Goal: Find specific page/section: Find specific page/section

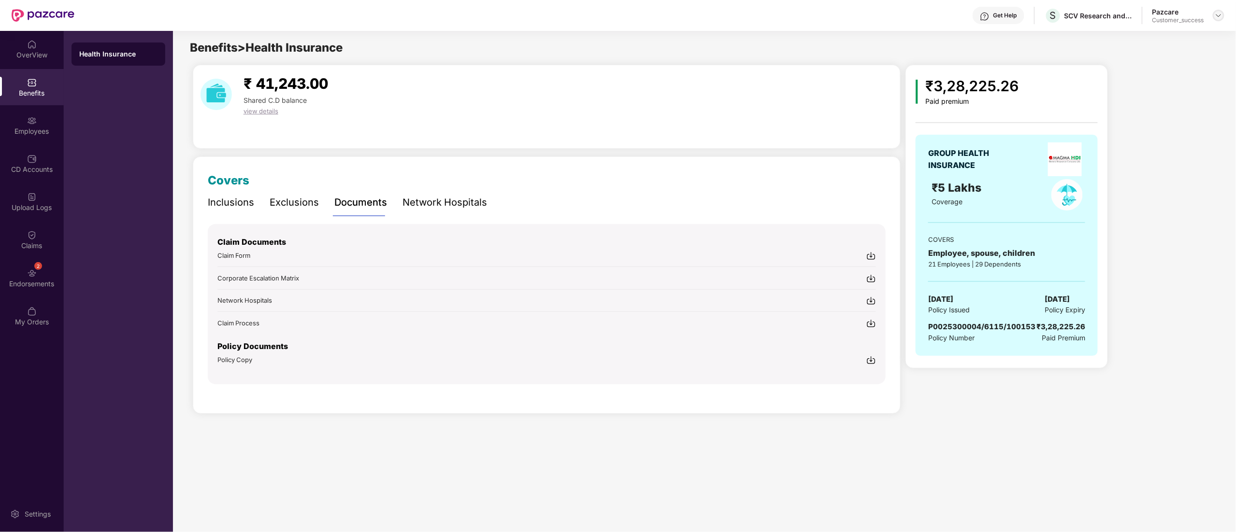
click at [1215, 16] on div at bounding box center [1218, 16] width 12 height 12
click at [1147, 35] on div "Switch to partner view" at bounding box center [1173, 38] width 126 height 19
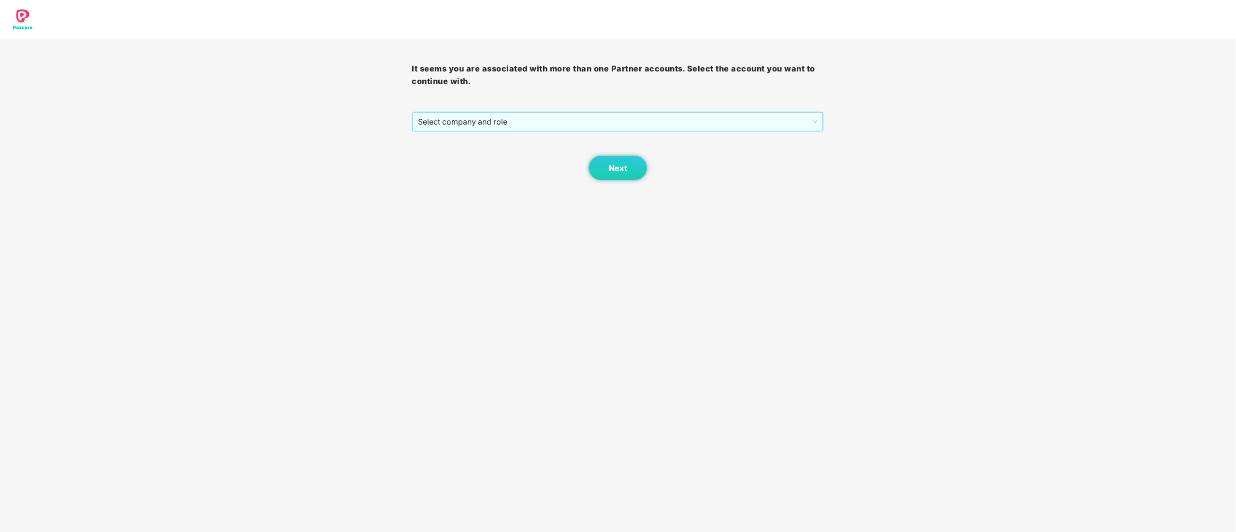
click at [538, 116] on span "Select company and role" at bounding box center [617, 122] width 399 height 18
click at [491, 140] on div "Pazcare - CUSTOMER_SUCCESS_TEAM_LEAD" at bounding box center [618, 141] width 400 height 11
click at [488, 124] on span "Pazcare - CUSTOMER_SUCCESS_TEAM_LEAD" at bounding box center [617, 122] width 399 height 18
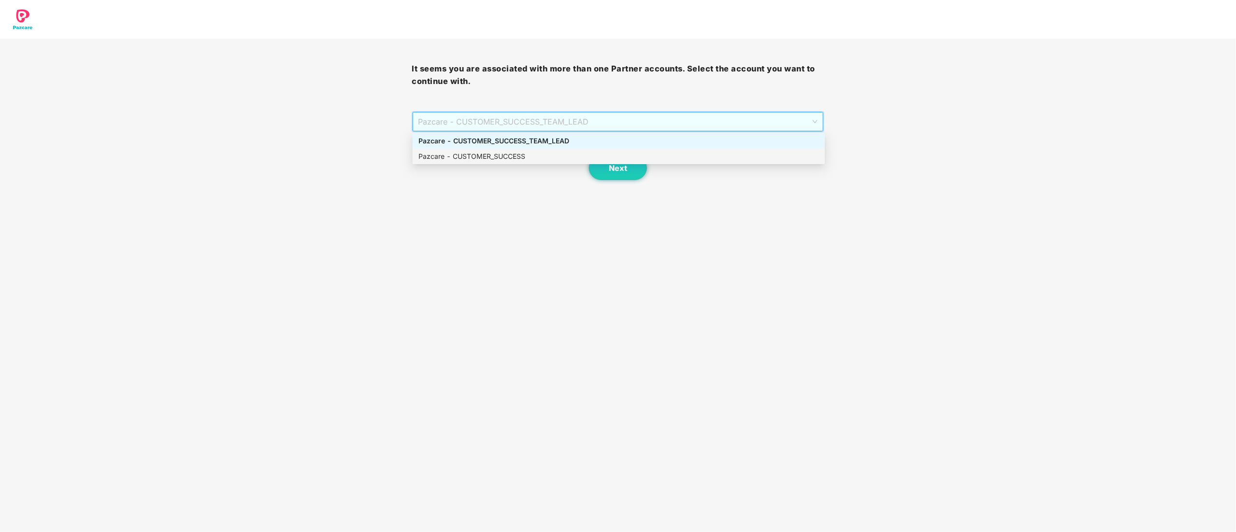
click at [483, 164] on div "Pazcare - CUSTOMER_SUCCESS" at bounding box center [619, 156] width 412 height 15
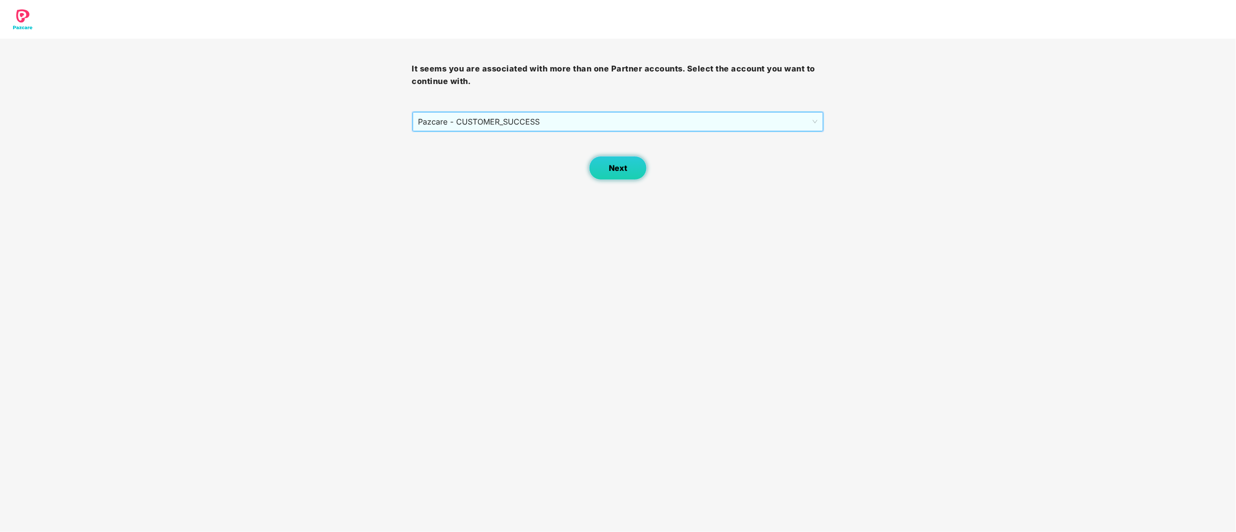
click at [615, 164] on span "Next" at bounding box center [618, 168] width 18 height 9
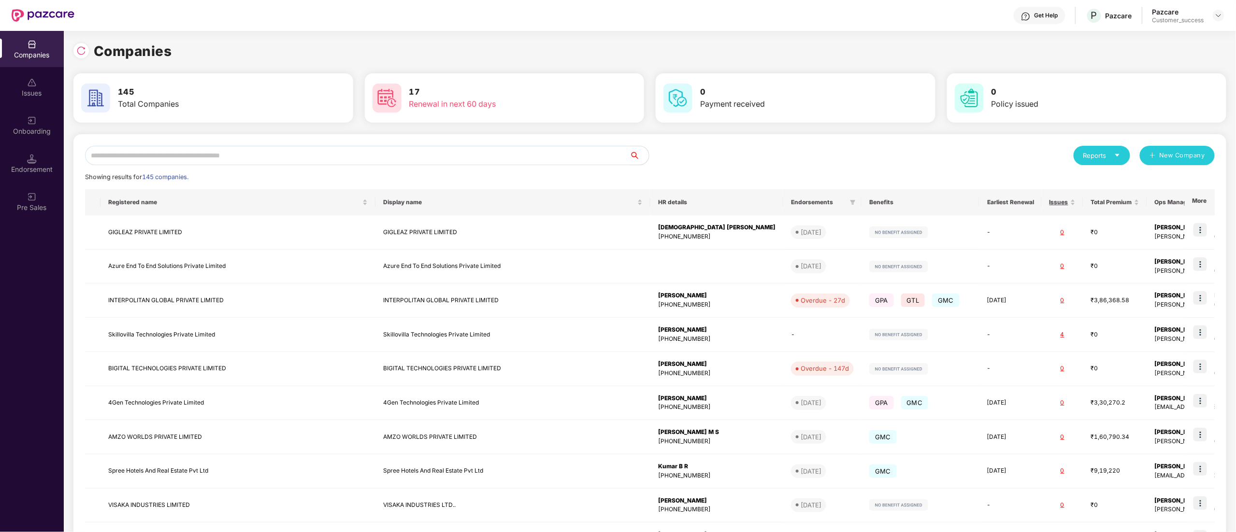
click at [250, 157] on input "text" at bounding box center [357, 155] width 544 height 19
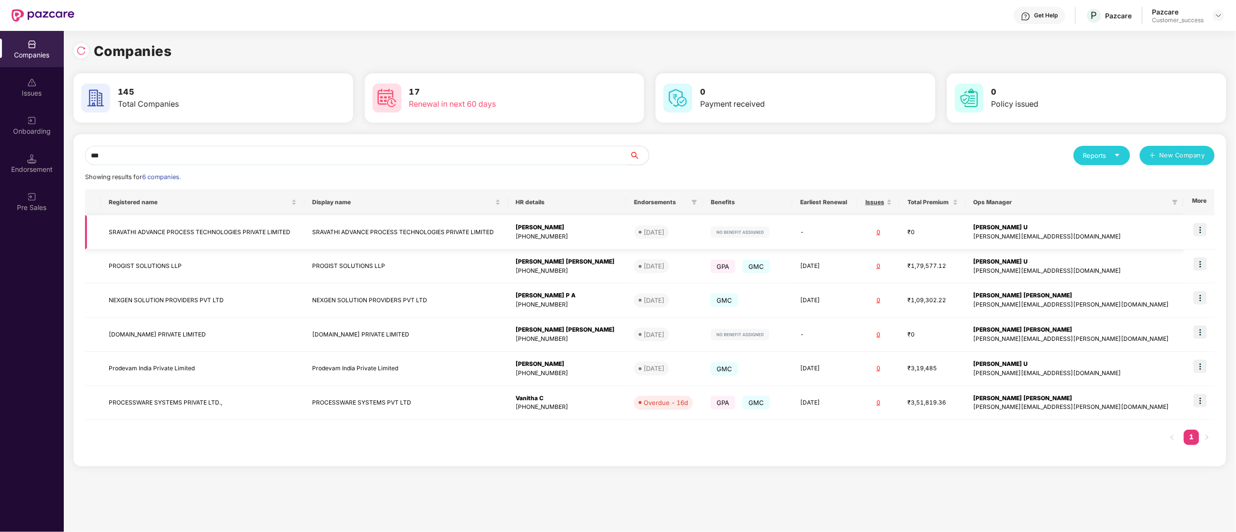
type input "***"
click at [1208, 369] on td at bounding box center [1198, 369] width 31 height 34
click at [1202, 369] on img at bounding box center [1200, 367] width 14 height 14
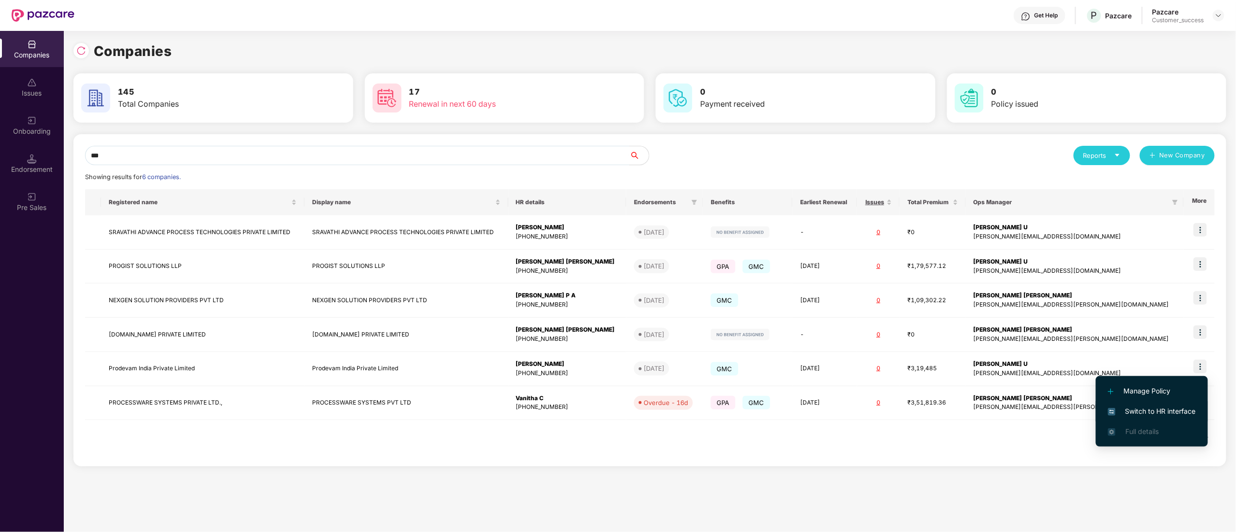
click at [1139, 407] on span "Switch to HR interface" at bounding box center [1152, 411] width 88 height 11
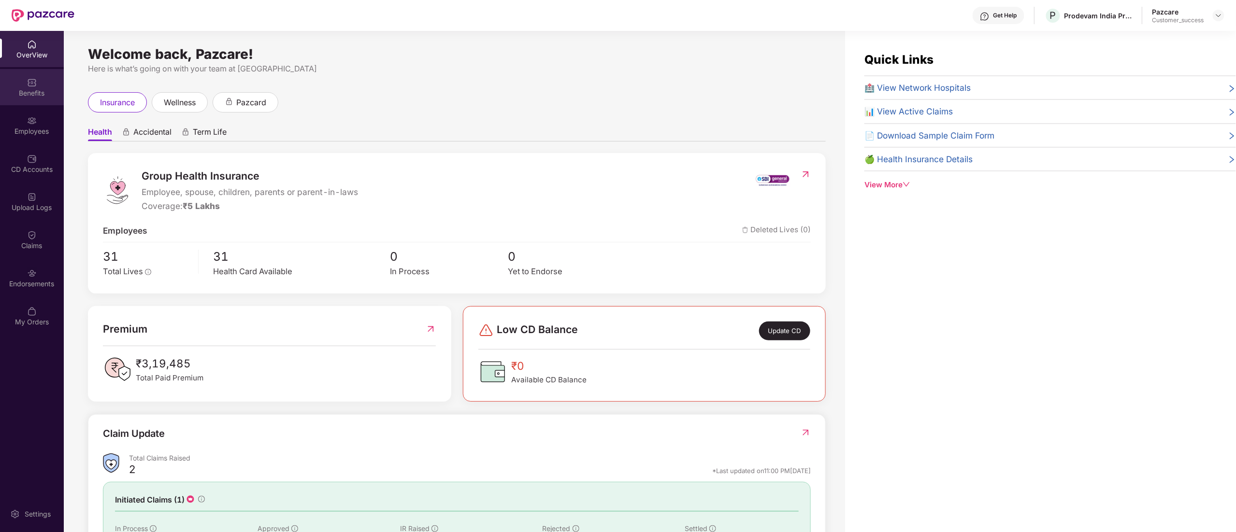
click at [22, 97] on div "Benefits" at bounding box center [32, 93] width 64 height 10
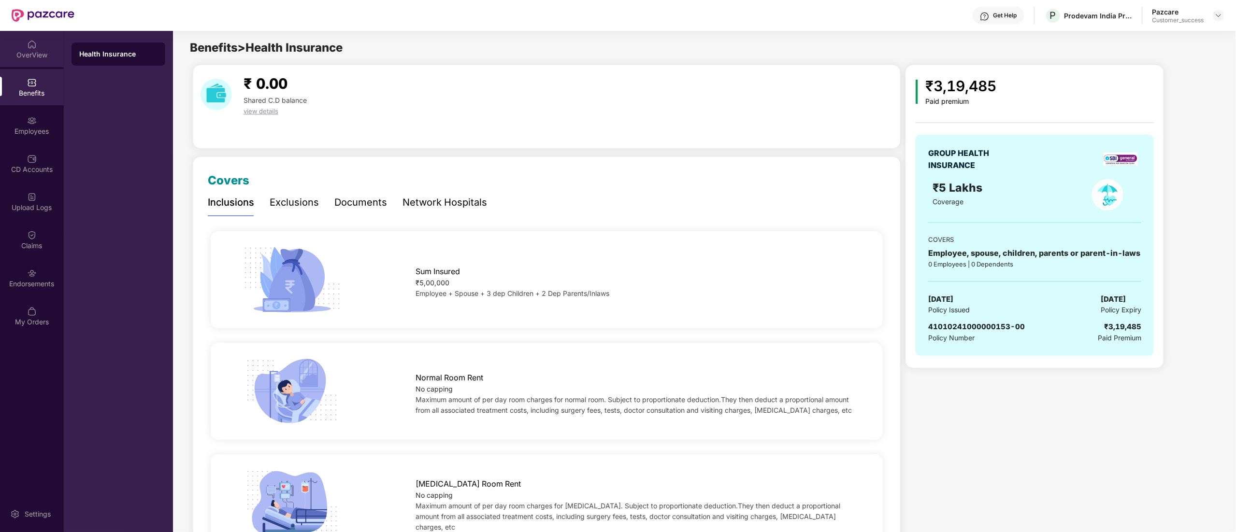
click at [24, 57] on div "OverView" at bounding box center [32, 55] width 64 height 10
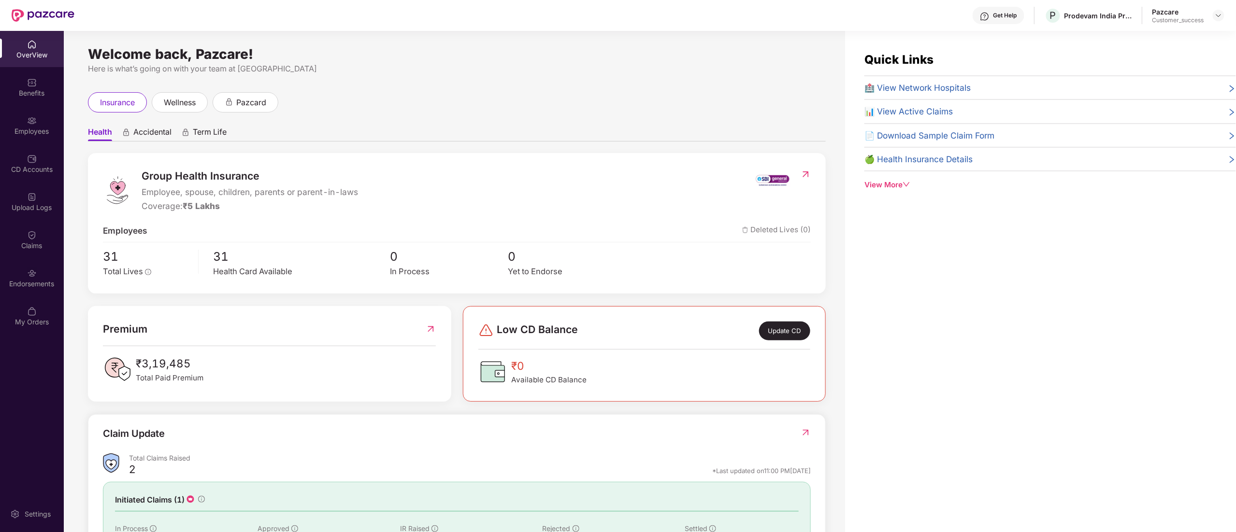
click at [920, 85] on span "🏥 View Network Hospitals" at bounding box center [917, 87] width 106 height 13
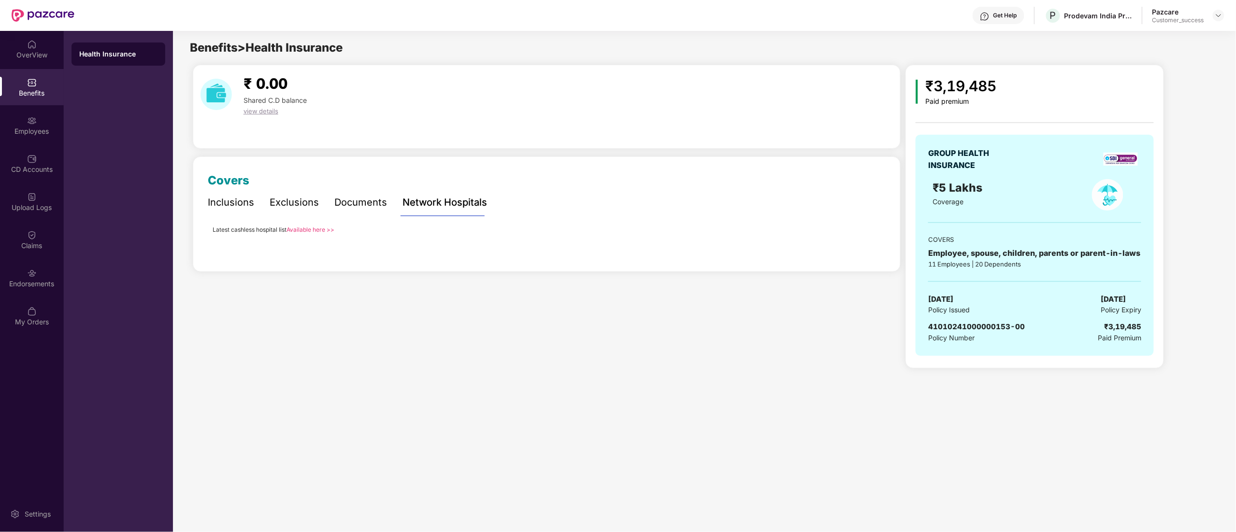
click at [302, 226] on link "Available here >>" at bounding box center [310, 229] width 48 height 7
